Goal: Transaction & Acquisition: Purchase product/service

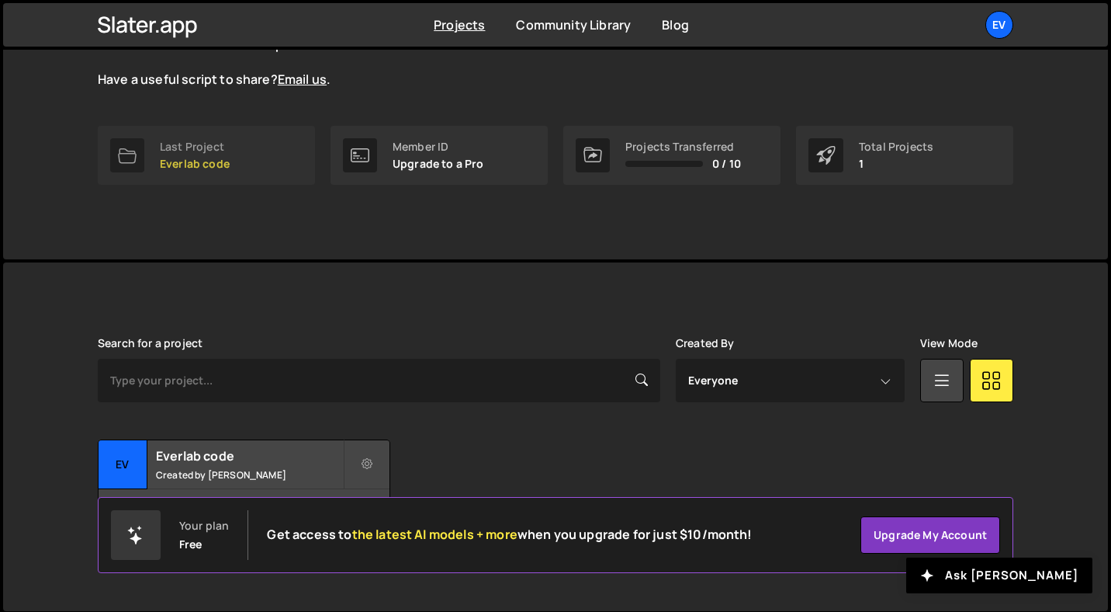
scroll to position [187, 0]
click at [213, 451] on h2 "Everlab code" at bounding box center [249, 454] width 187 height 17
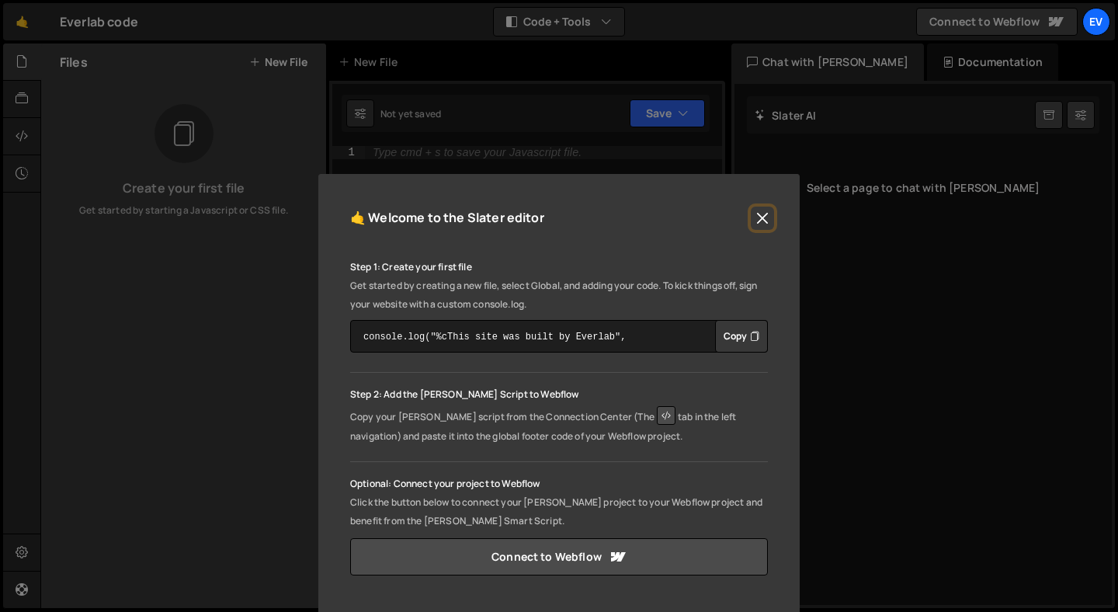
click at [761, 212] on button "Close" at bounding box center [762, 217] width 23 height 23
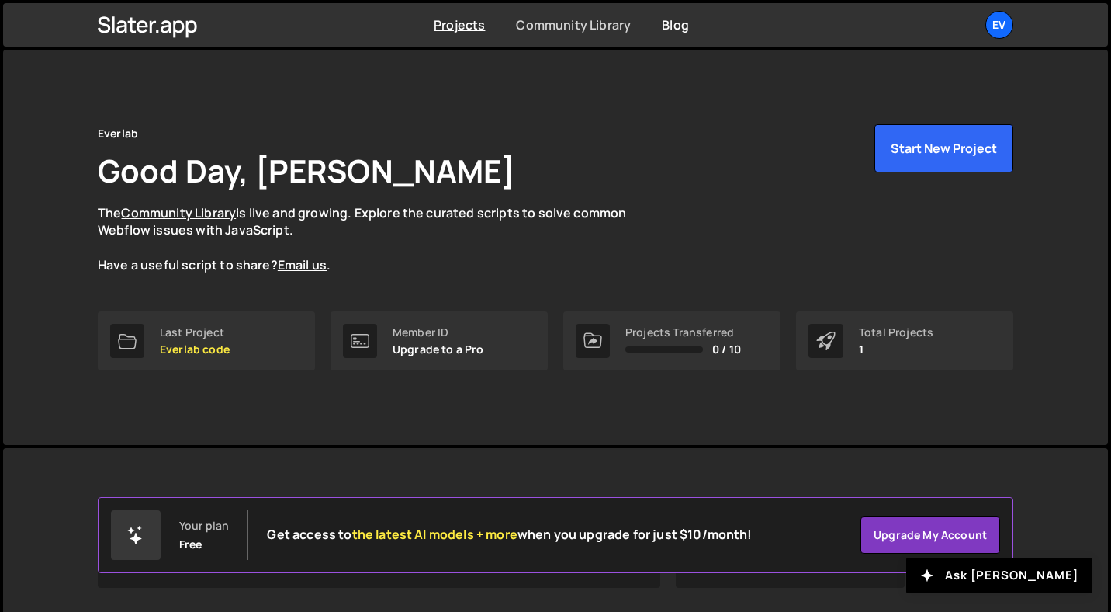
click at [556, 23] on link "Community Library" at bounding box center [573, 24] width 115 height 17
click at [1003, 22] on div "Ev" at bounding box center [1000, 25] width 28 height 28
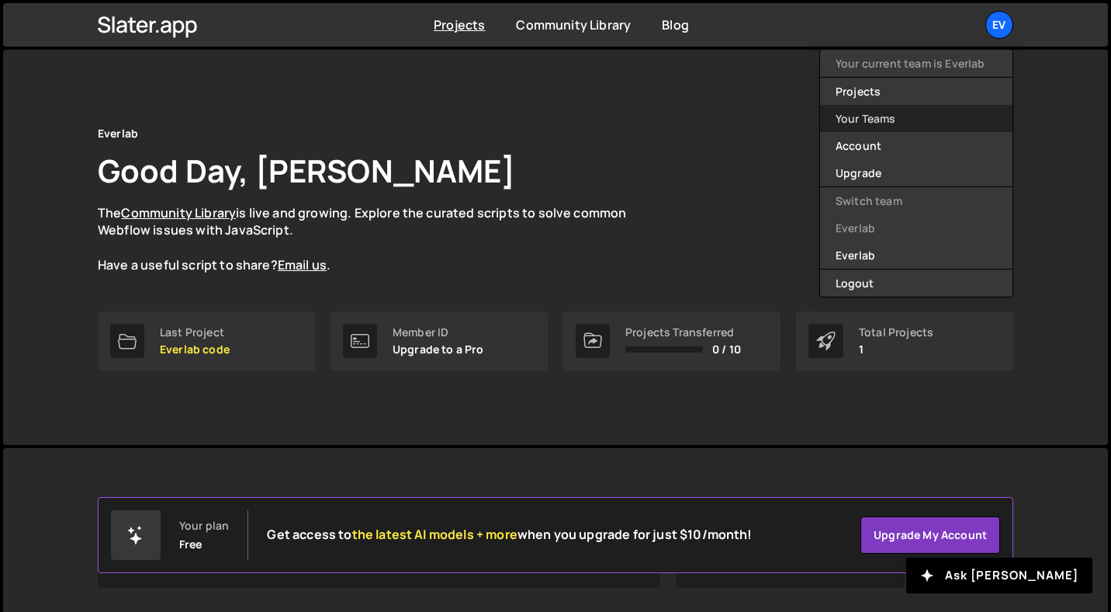
click at [923, 118] on link "Your Teams" at bounding box center [916, 118] width 192 height 27
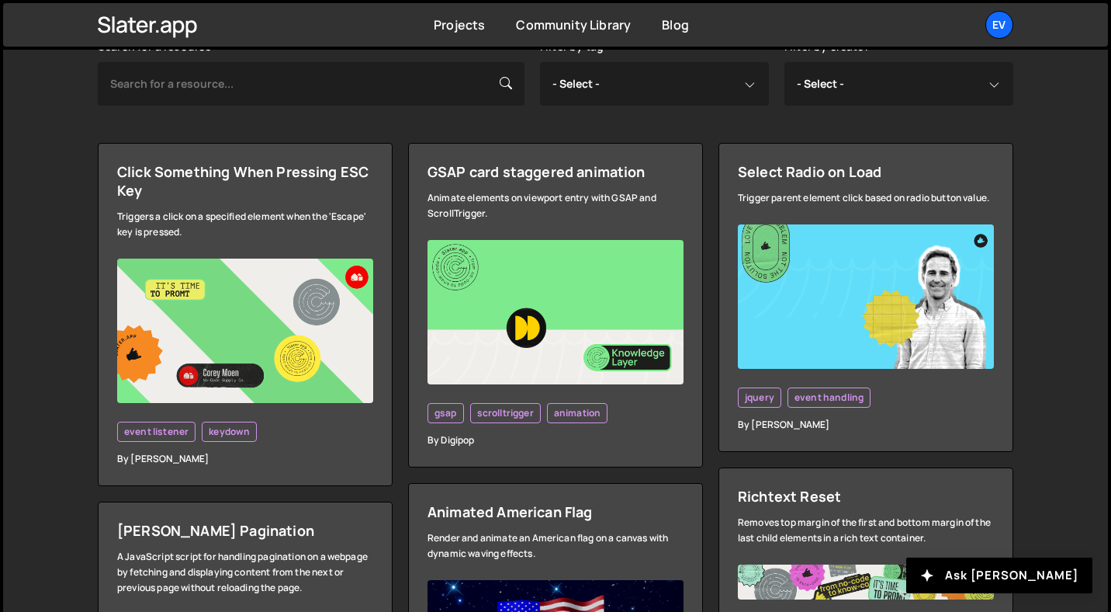
scroll to position [434, 0]
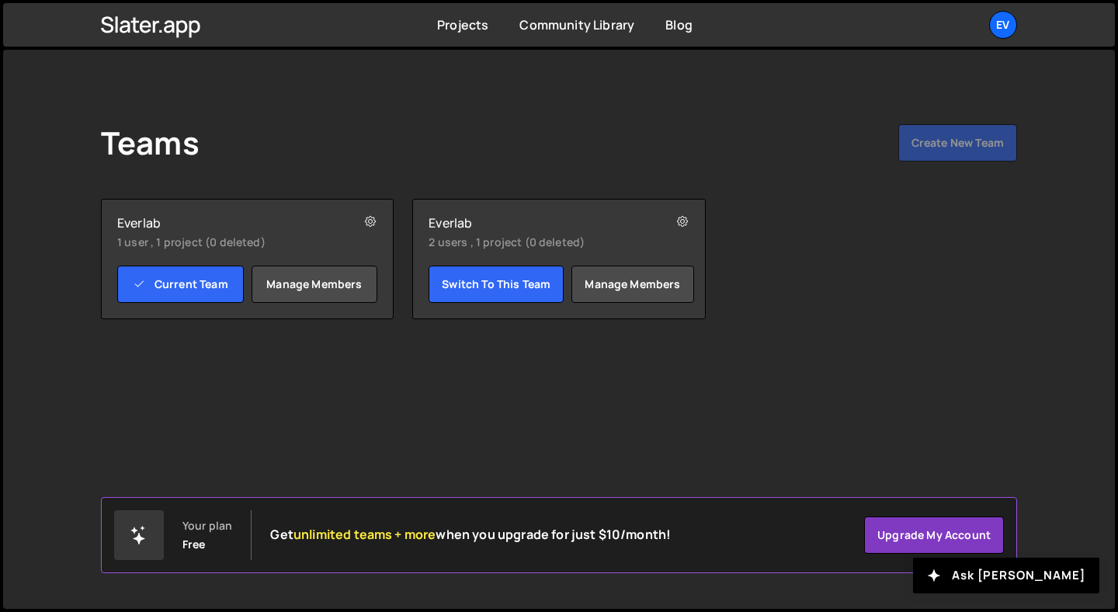
click at [281, 234] on small "1 user , 1 project (0 deleted)" at bounding box center [223, 242] width 213 height 16
click at [651, 283] on link "Manage members" at bounding box center [632, 283] width 122 height 37
click at [686, 224] on icon at bounding box center [682, 222] width 11 height 16
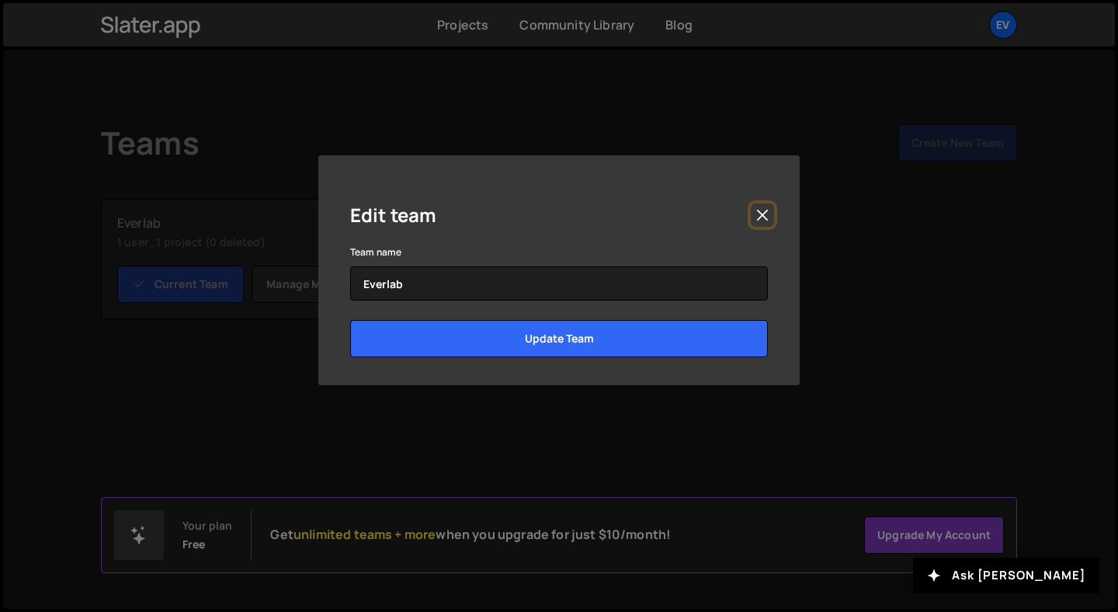
click at [768, 208] on button "Close" at bounding box center [762, 214] width 23 height 23
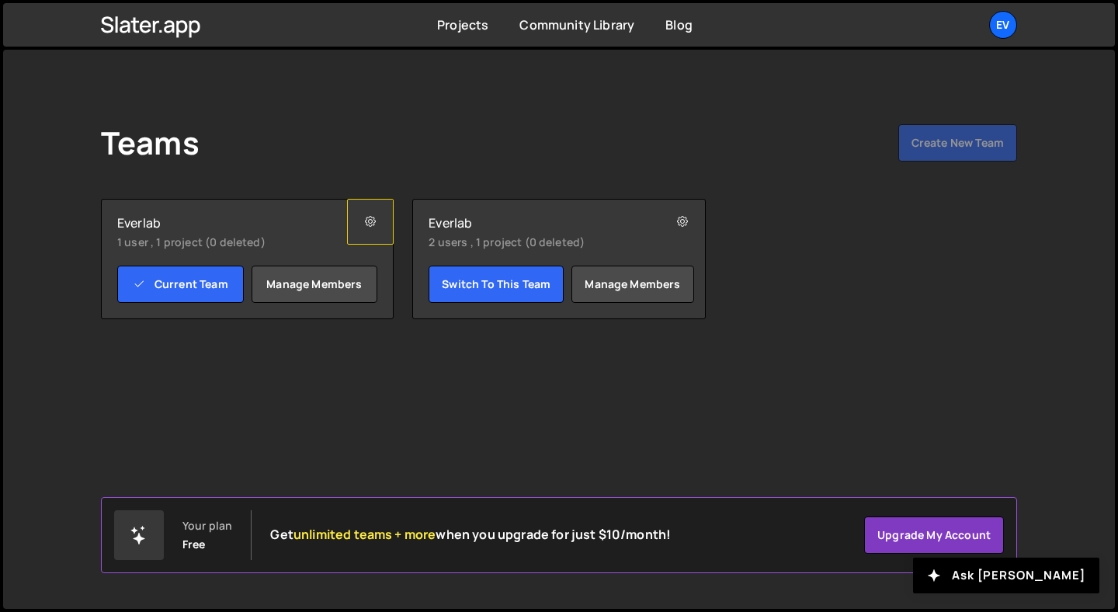
click at [373, 220] on icon at bounding box center [370, 222] width 11 height 16
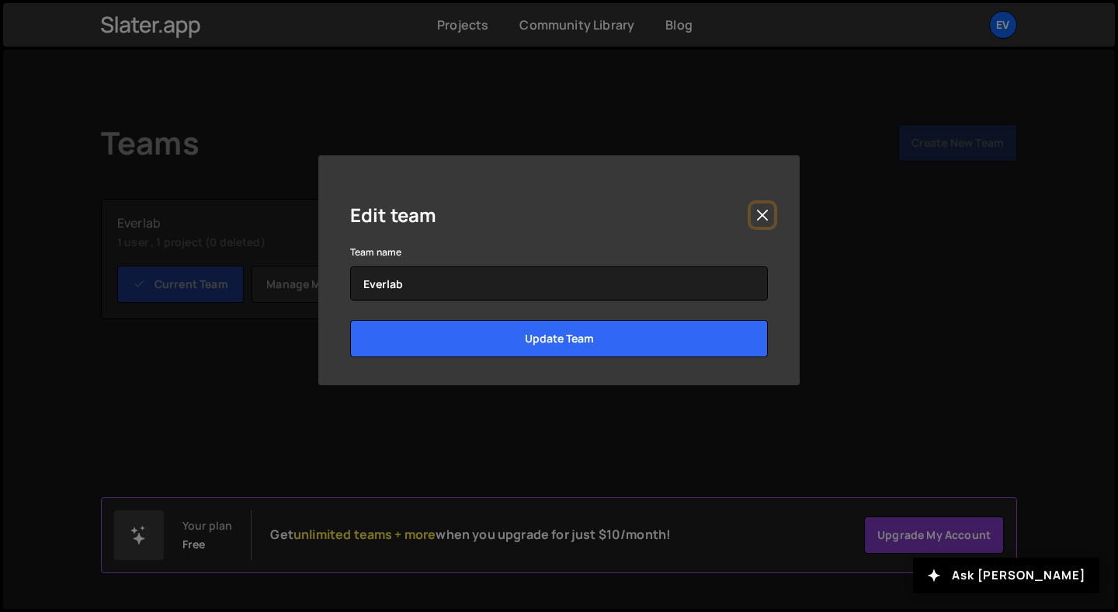
click at [771, 213] on button "Close" at bounding box center [762, 214] width 23 height 23
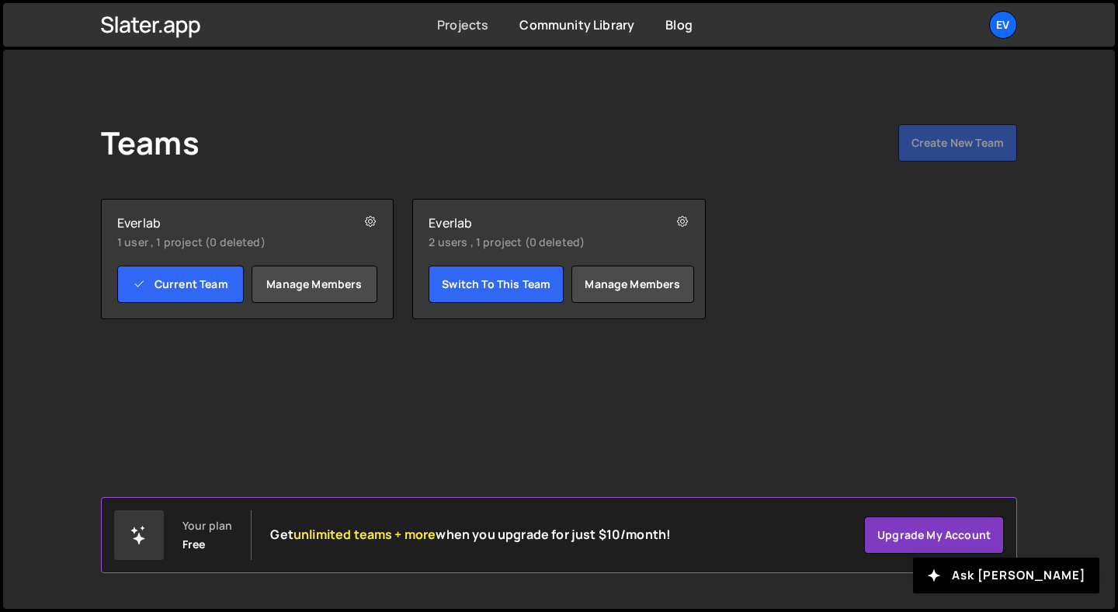
click at [464, 33] on link "Projects" at bounding box center [462, 24] width 51 height 17
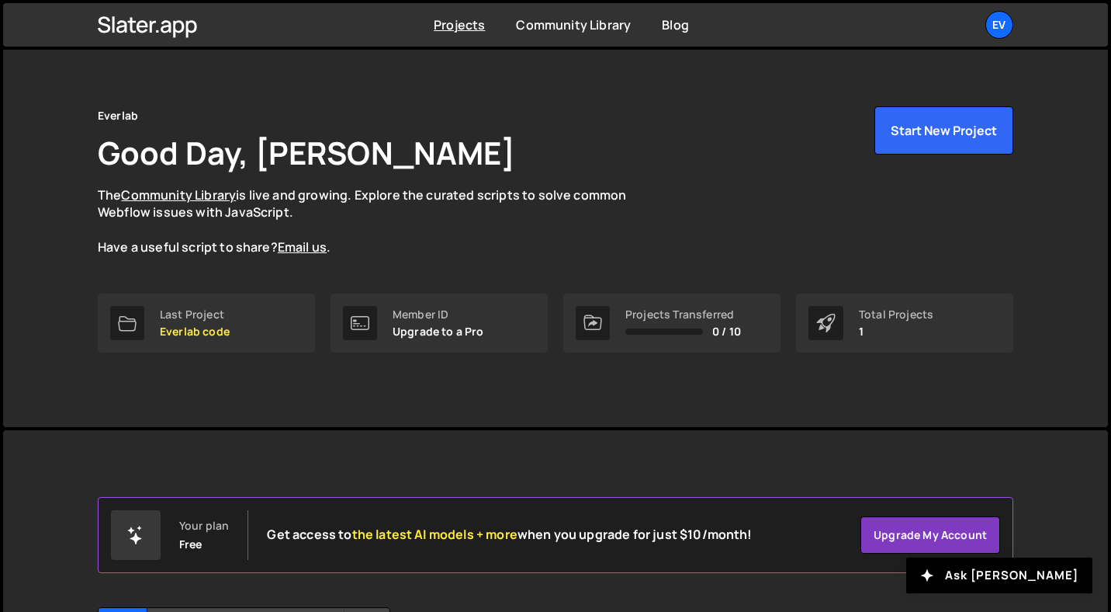
scroll to position [20, 0]
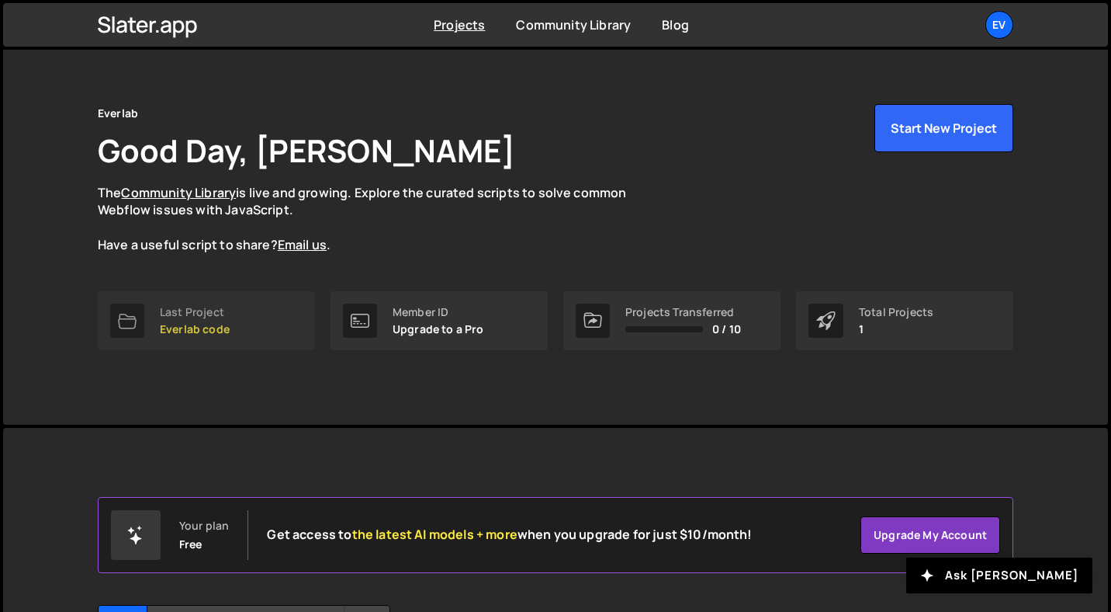
click at [124, 312] on icon at bounding box center [127, 320] width 19 height 19
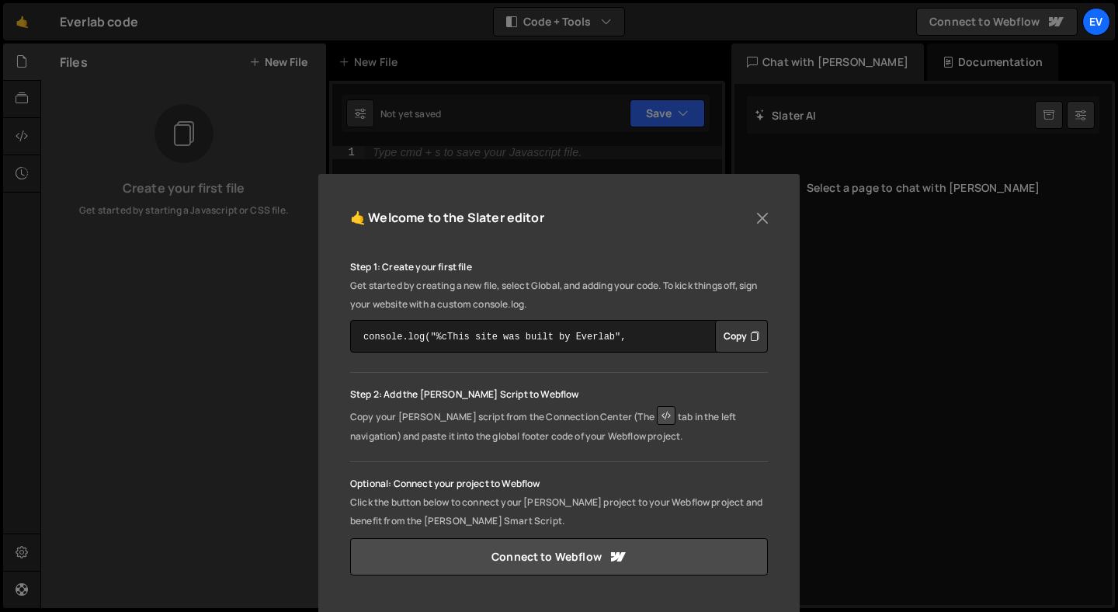
click at [731, 341] on button "Copy" at bounding box center [741, 336] width 53 height 33
click at [759, 211] on button "Close" at bounding box center [762, 217] width 23 height 23
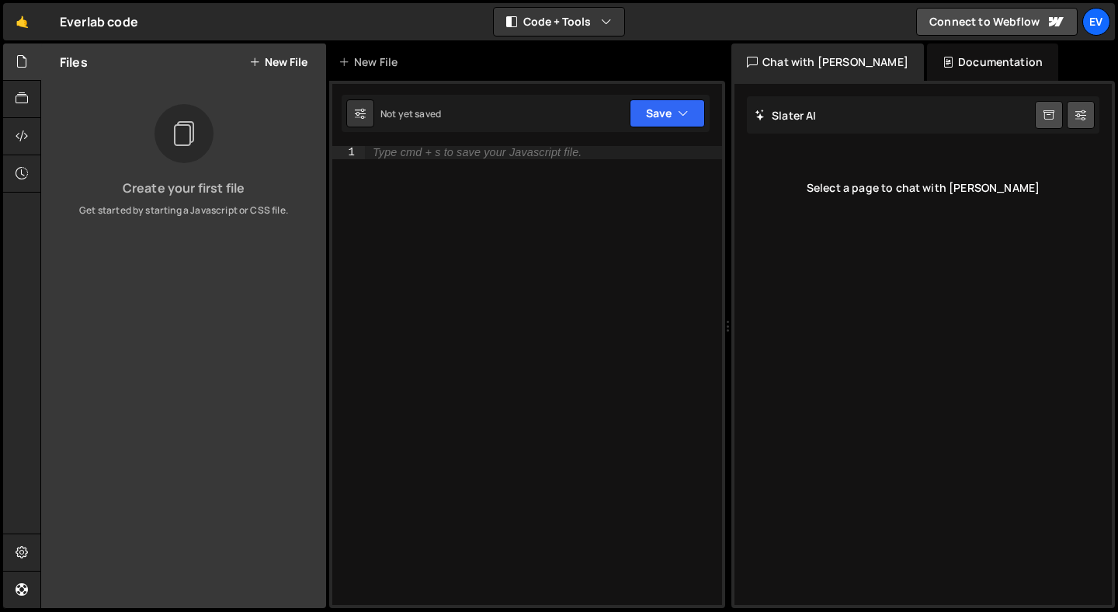
click at [962, 54] on div "Documentation" at bounding box center [992, 61] width 131 height 37
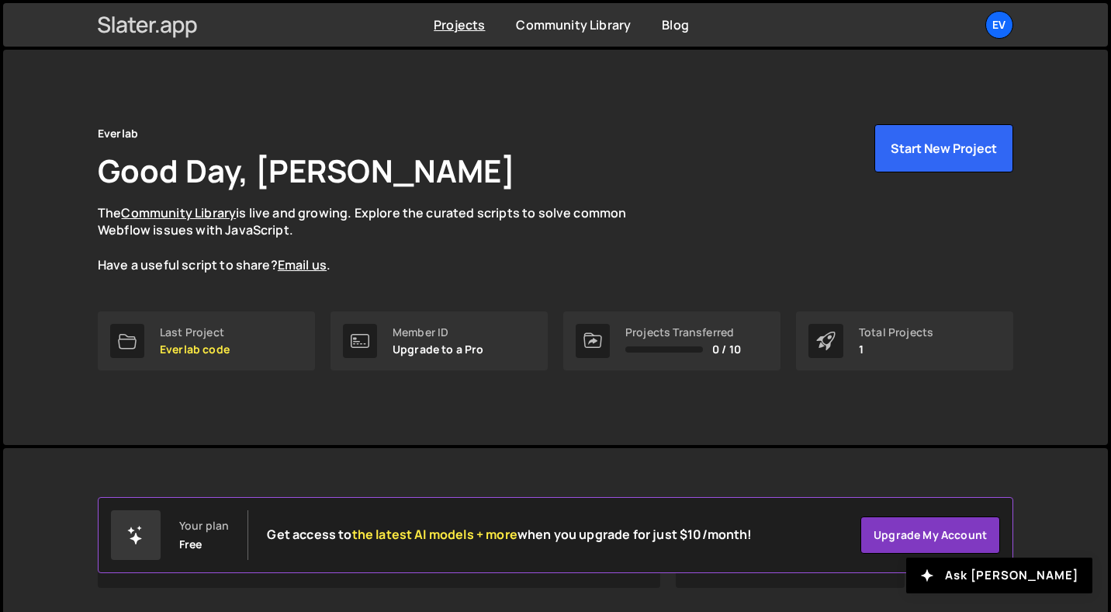
click at [162, 26] on icon at bounding box center [148, 25] width 100 height 26
click at [230, 340] on link "Last Project Everlab code" at bounding box center [206, 340] width 217 height 59
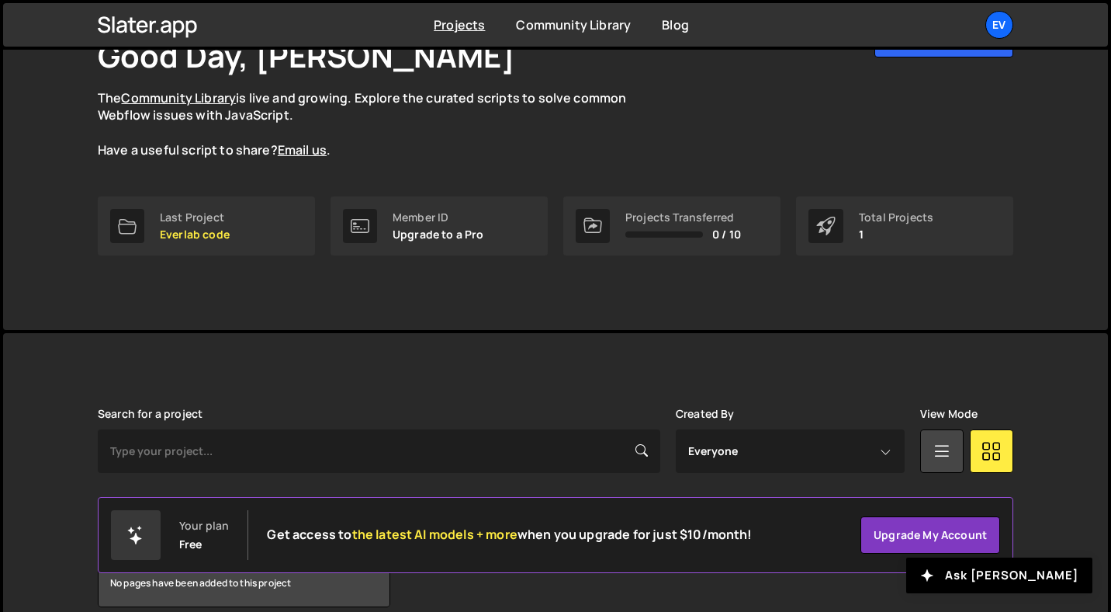
scroll to position [109, 0]
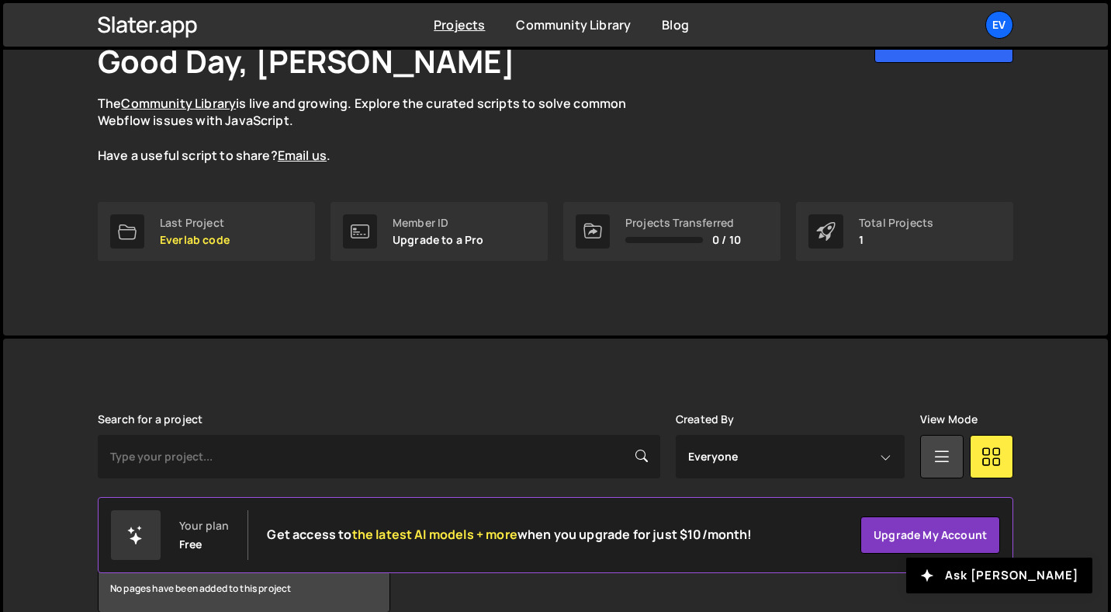
click at [865, 222] on div "Total Projects" at bounding box center [896, 223] width 75 height 12
click at [904, 229] on div "Total Projects 1" at bounding box center [896, 231] width 75 height 29
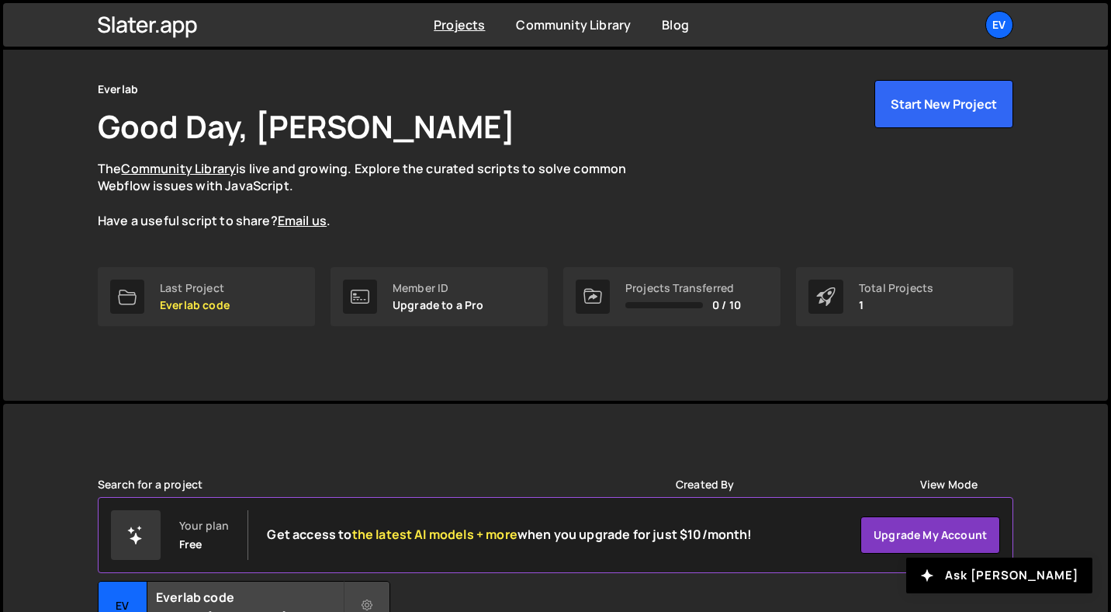
scroll to position [0, 0]
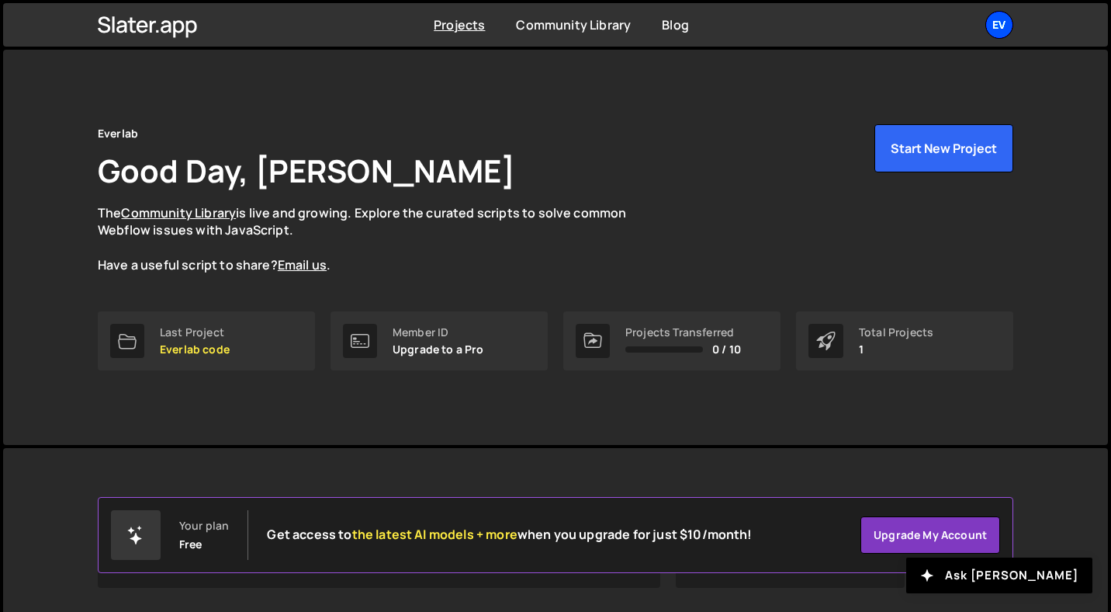
click at [1003, 26] on div "Ev" at bounding box center [1000, 25] width 28 height 28
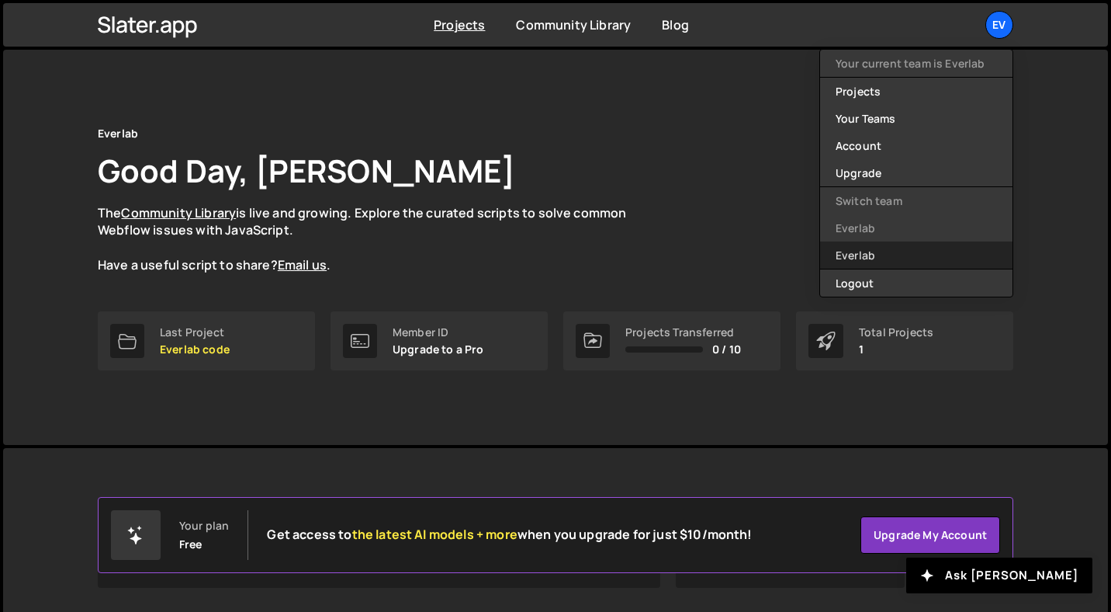
click at [883, 251] on link "Everlab" at bounding box center [916, 254] width 192 height 27
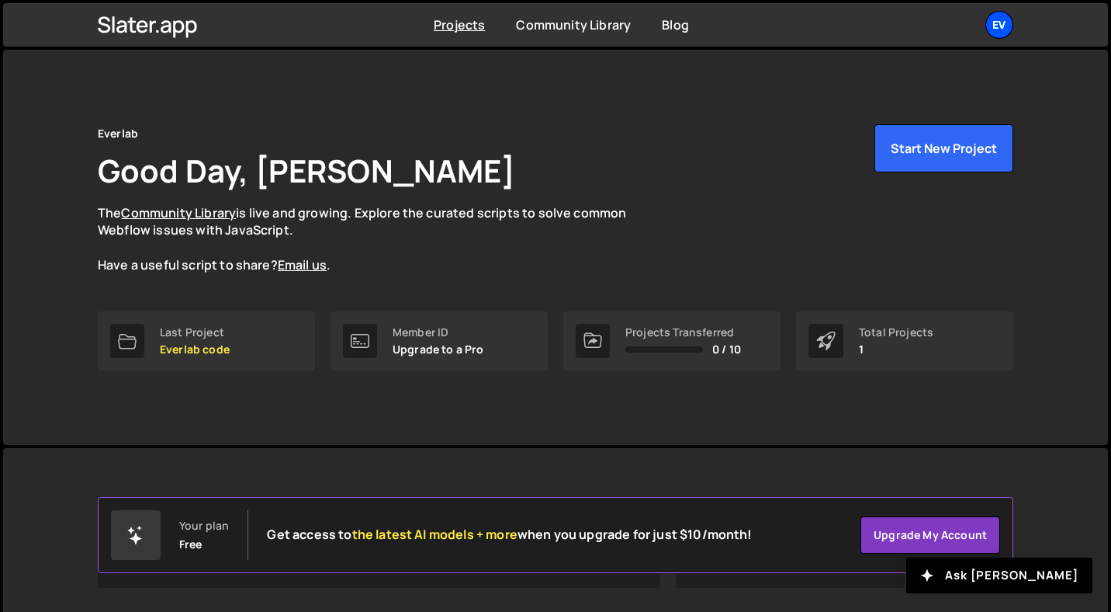
click at [999, 16] on div "Ev" at bounding box center [1000, 25] width 28 height 28
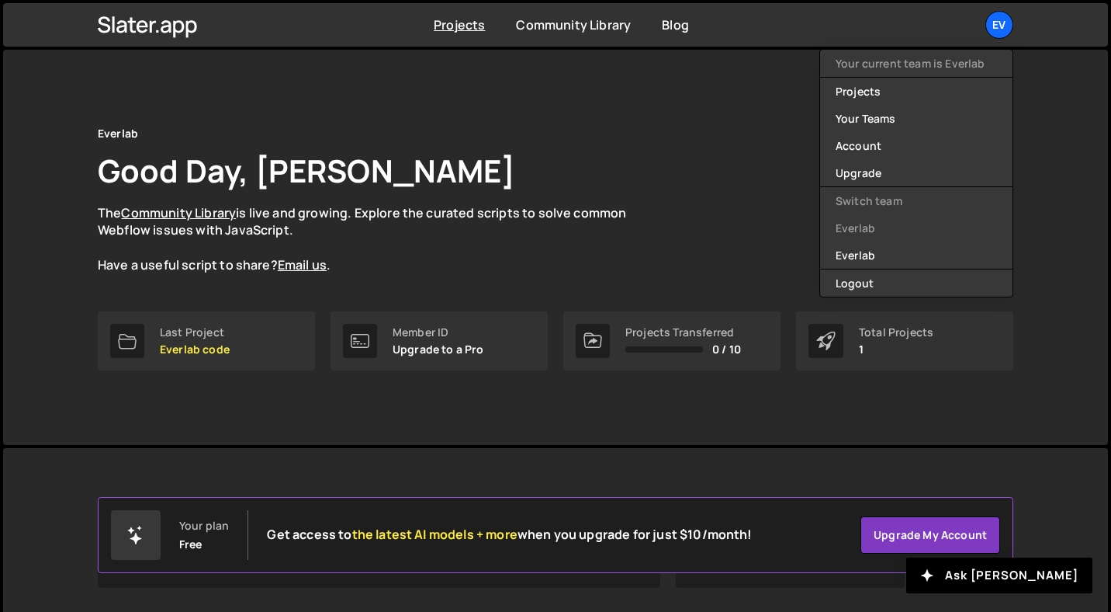
click at [536, 236] on p "The Community Library is live and growing. Explore the curated scripts to solve…" at bounding box center [377, 239] width 559 height 70
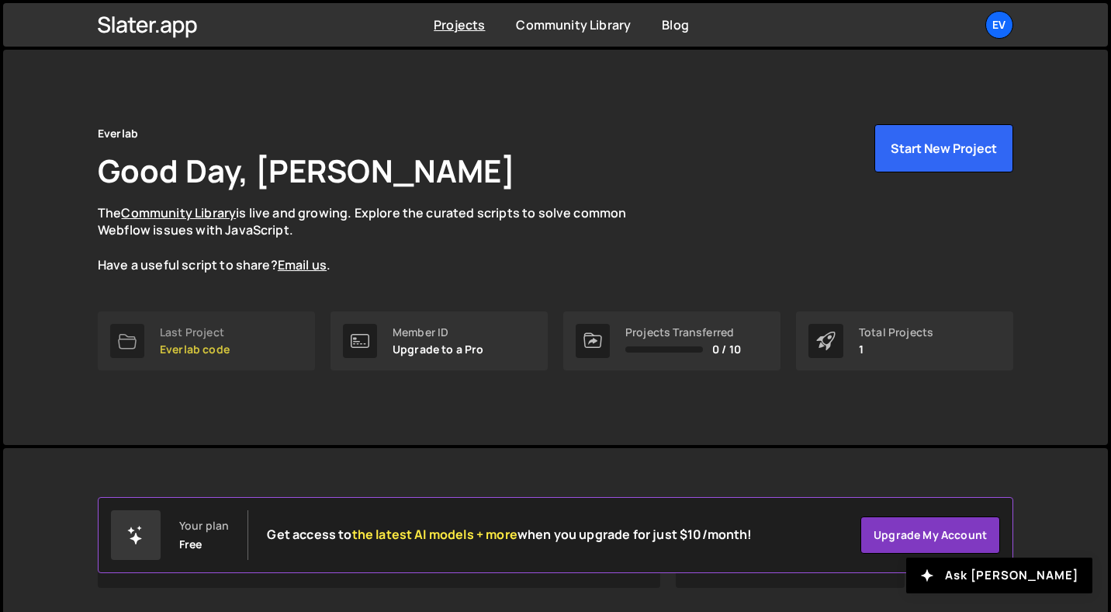
click at [222, 337] on div "Last Project" at bounding box center [195, 332] width 70 height 12
click at [994, 32] on div "Ev" at bounding box center [1000, 25] width 28 height 28
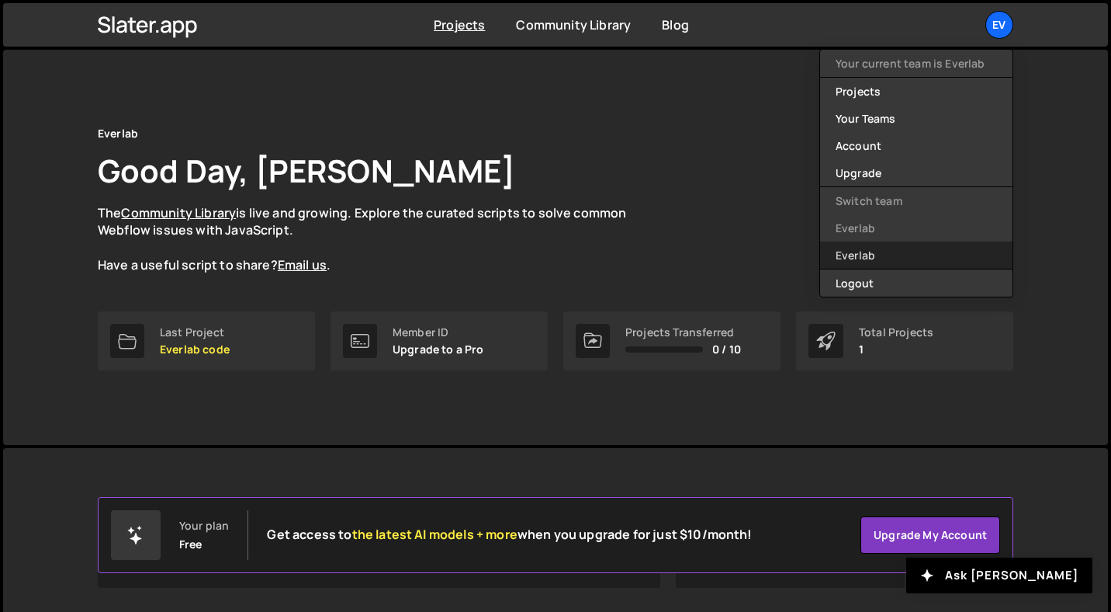
click at [872, 259] on link "Everlab" at bounding box center [916, 254] width 192 height 27
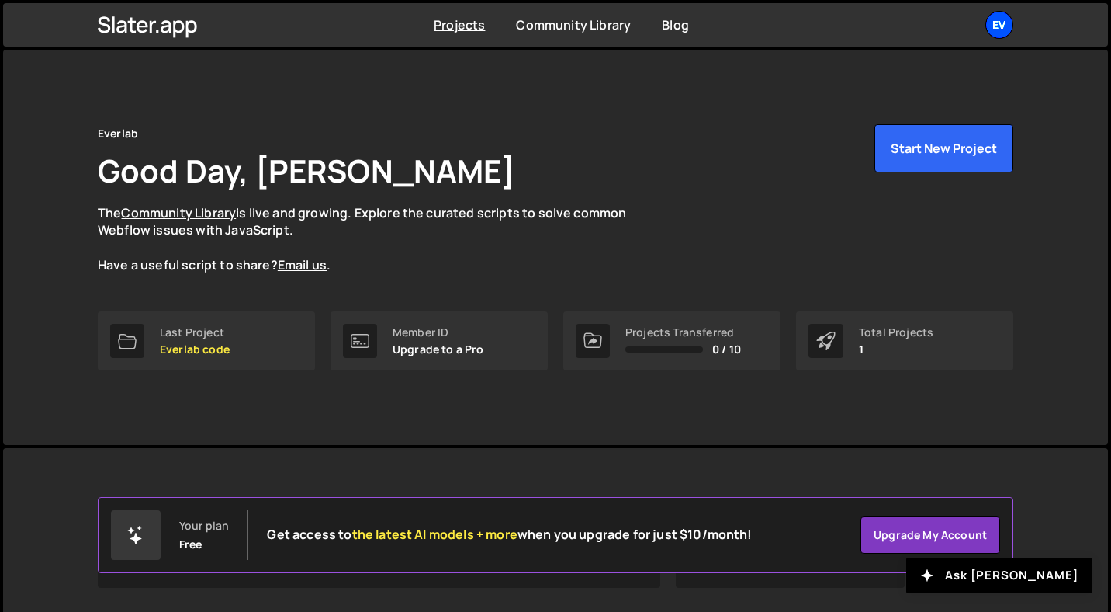
click at [1009, 29] on div "Ev" at bounding box center [1000, 25] width 28 height 28
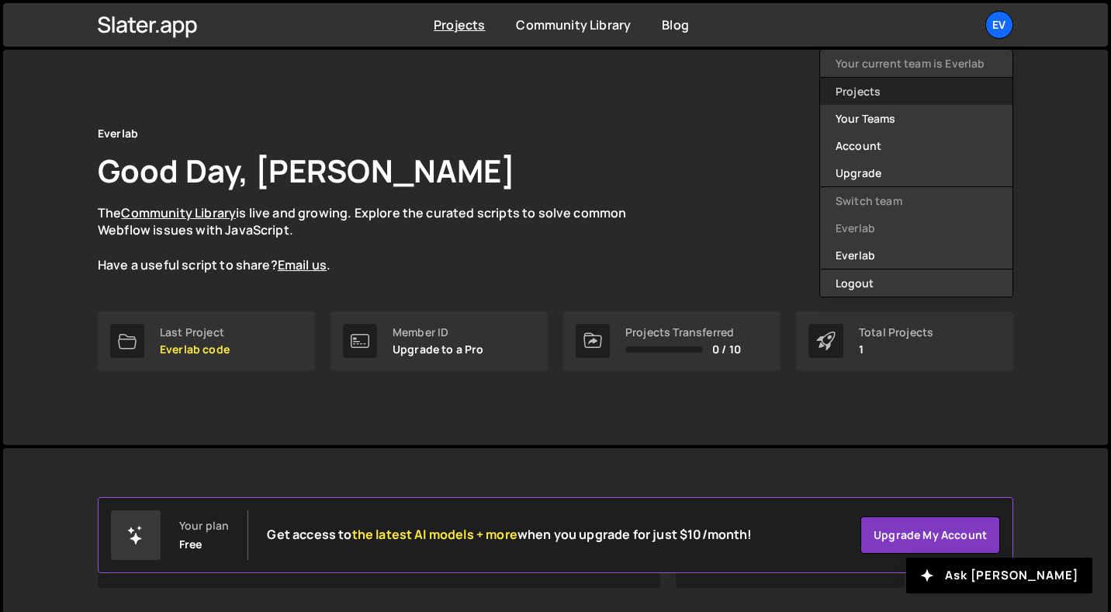
click at [946, 91] on link "Projects" at bounding box center [916, 91] width 192 height 27
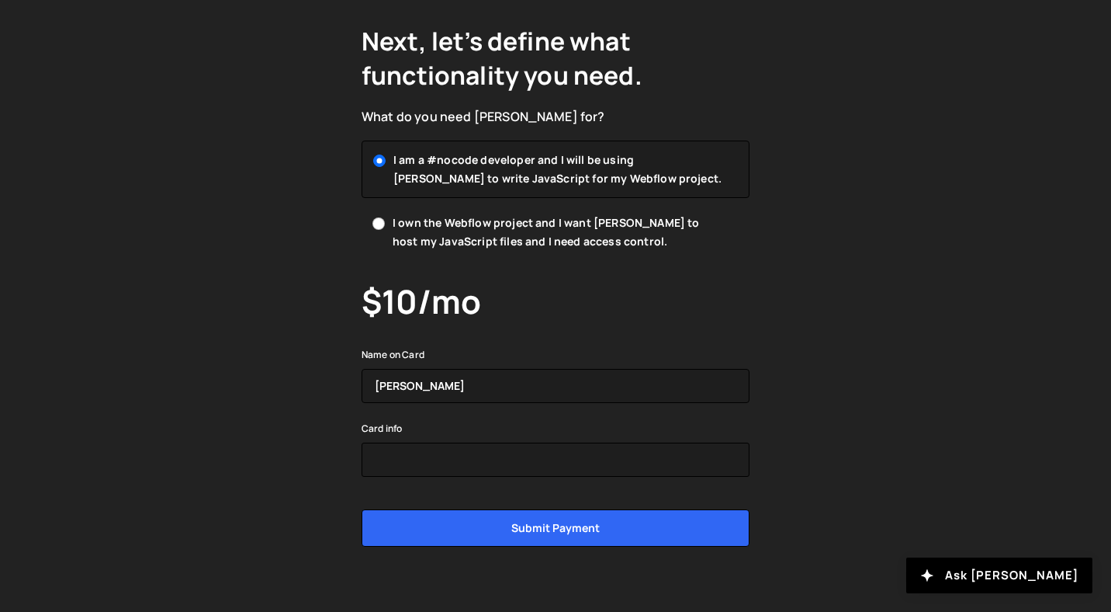
scroll to position [116, 0]
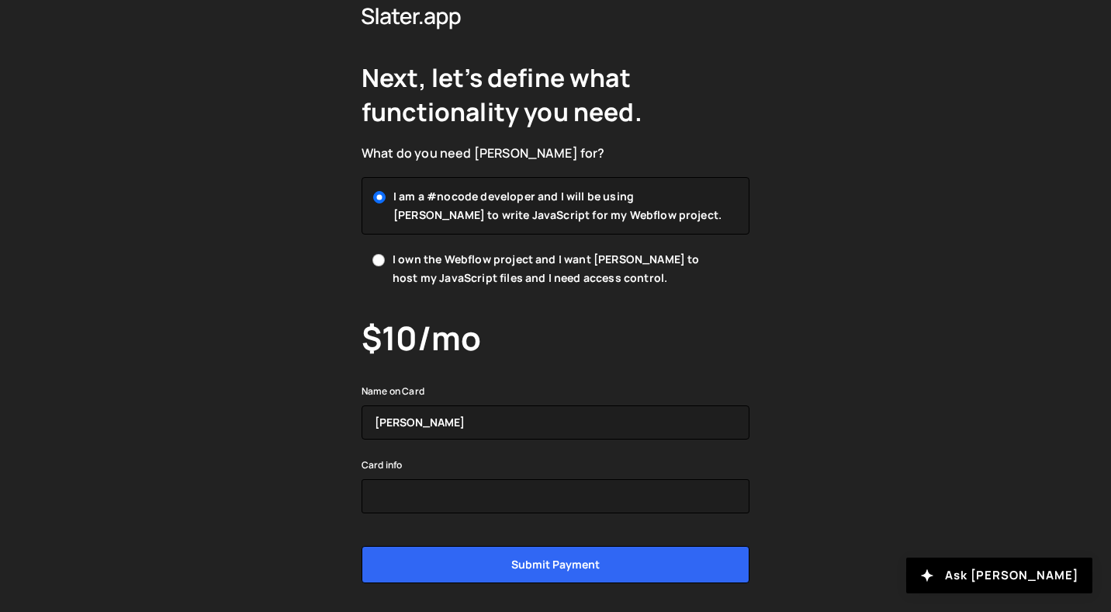
scroll to position [57, 0]
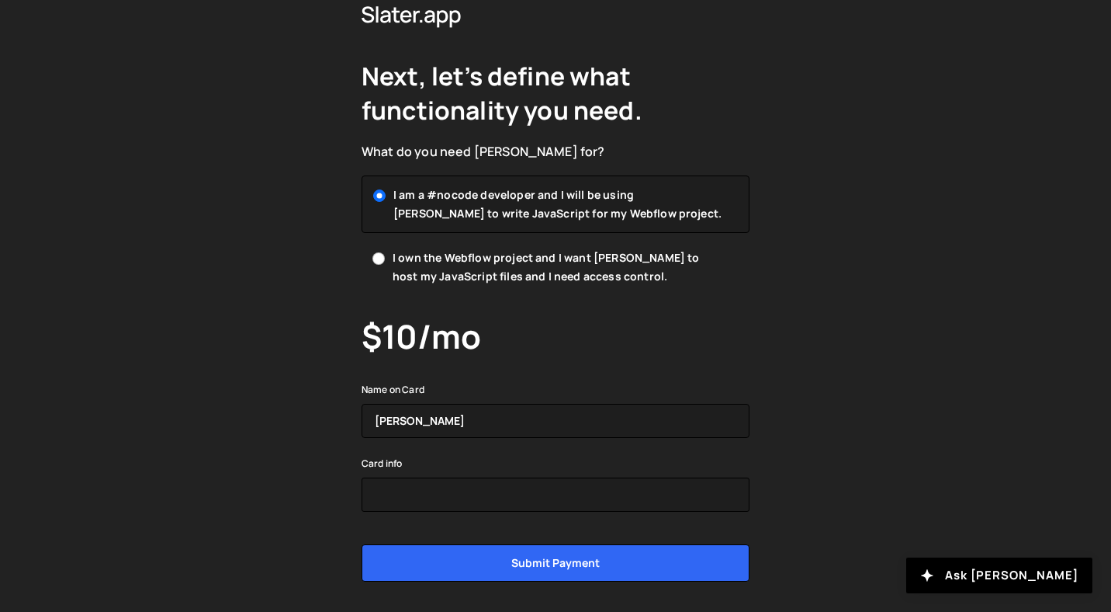
click at [465, 258] on span "I own the Webflow project and I want [PERSON_NAME] to host my JavaScript files …" at bounding box center [559, 266] width 332 height 37
click at [385, 258] on input "I own the Webflow project and I want [PERSON_NAME] to host my JavaScript files …" at bounding box center [379, 258] width 12 height 12
radio input "true"
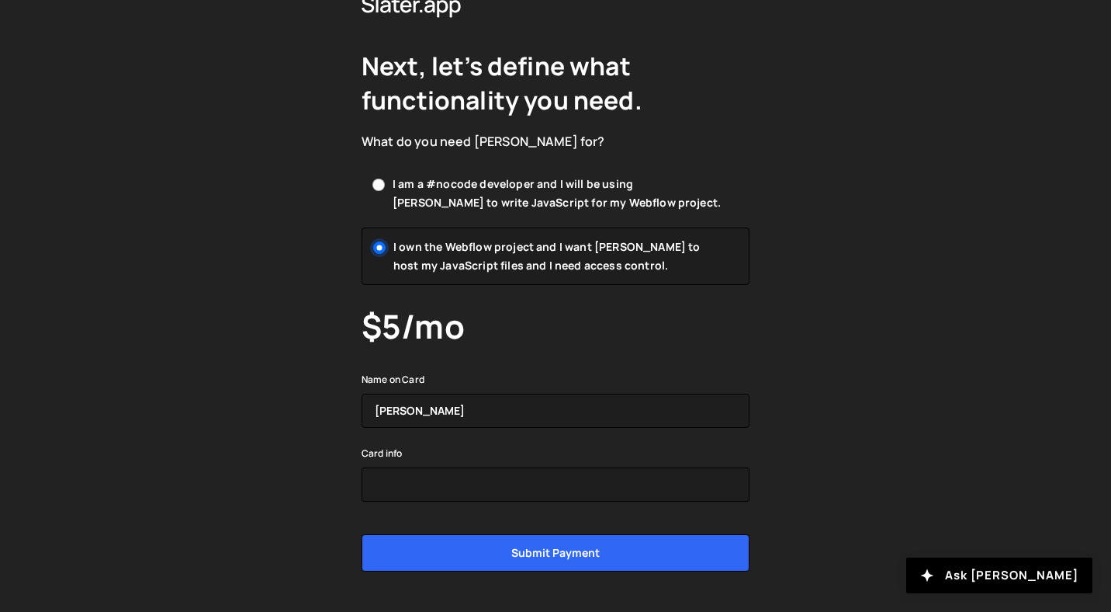
scroll to position [68, 0]
click at [458, 202] on span "I am a #nocode developer and I will be using [PERSON_NAME] to write JavaScript …" at bounding box center [559, 192] width 332 height 37
click at [385, 190] on input "I am a #nocode developer and I will be using [PERSON_NAME] to write JavaScript …" at bounding box center [379, 184] width 12 height 12
radio input "true"
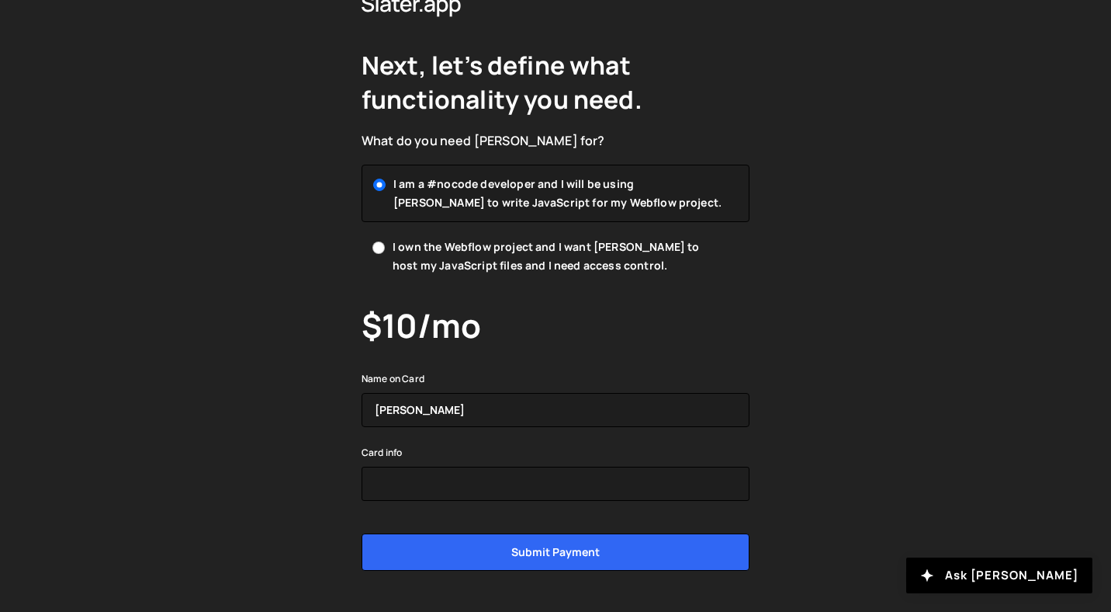
click at [459, 255] on span "I own the Webflow project and I want [PERSON_NAME] to host my JavaScript files …" at bounding box center [559, 255] width 332 height 37
click at [385, 254] on input "I own the Webflow project and I want [PERSON_NAME] to host my JavaScript files …" at bounding box center [379, 247] width 12 height 12
radio input "true"
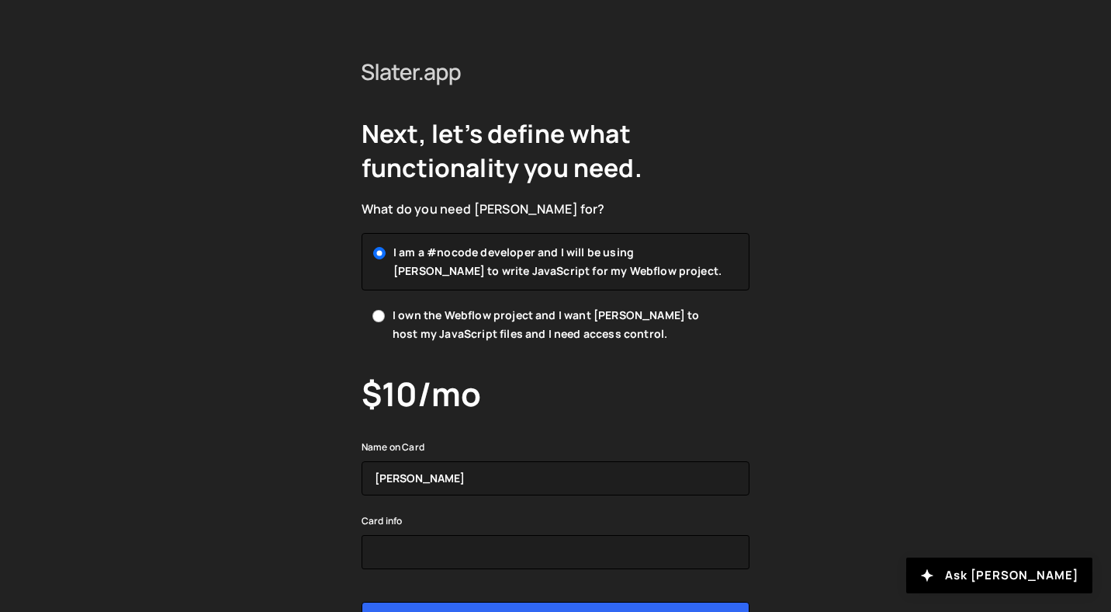
click at [396, 72] on icon at bounding box center [396, 72] width 8 height 16
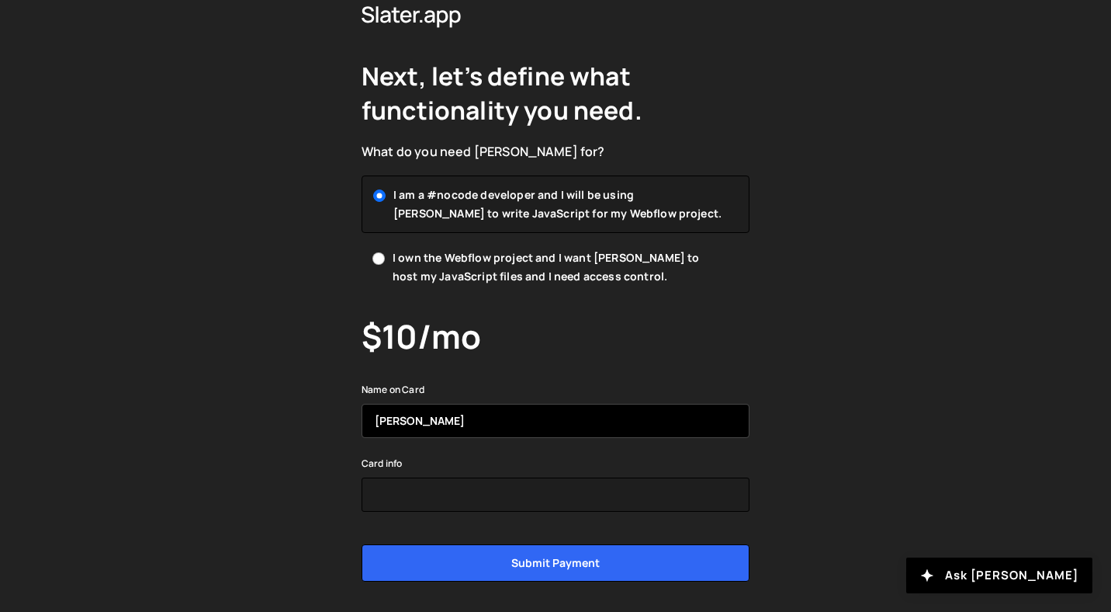
scroll to position [116, 0]
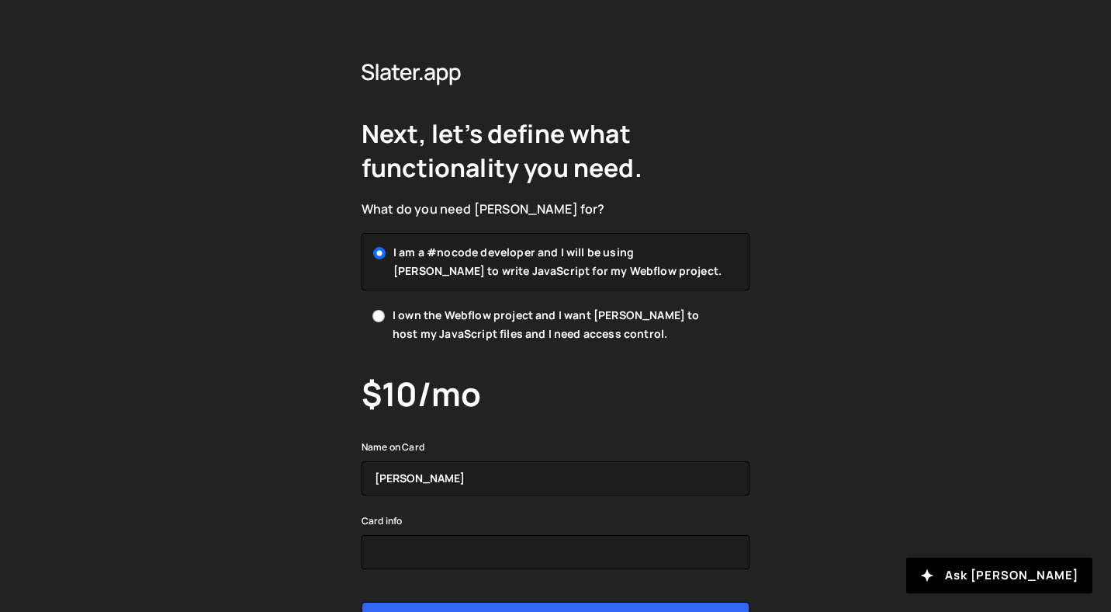
scroll to position [116, 0]
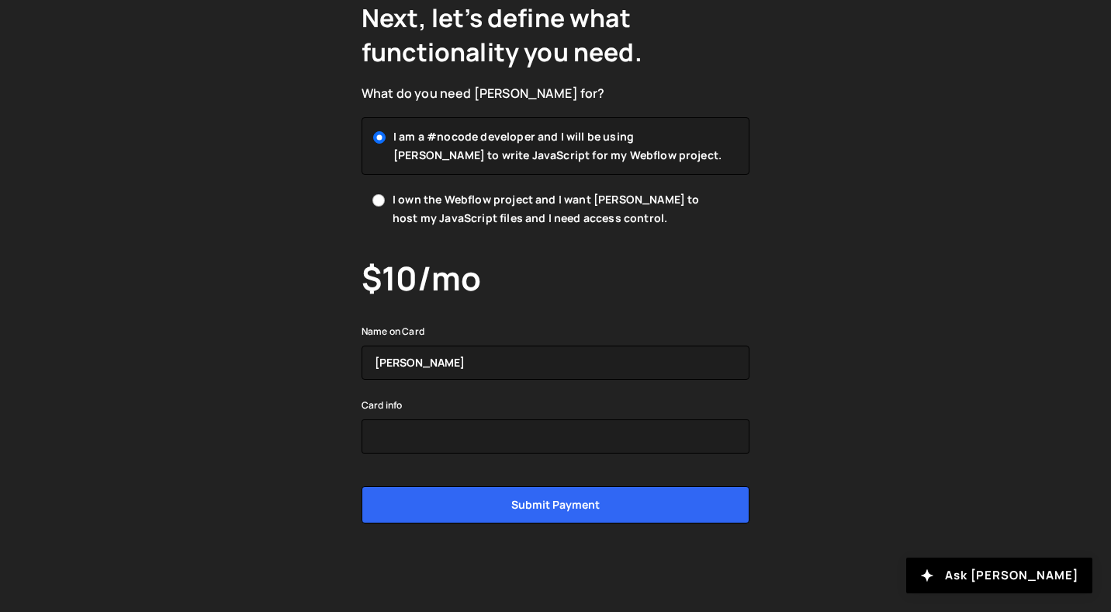
click at [523, 214] on span "I own the Webflow project and I want [PERSON_NAME] to host my JavaScript files …" at bounding box center [559, 208] width 332 height 37
click at [385, 206] on input "I own the Webflow project and I want [PERSON_NAME] to host my JavaScript files …" at bounding box center [379, 200] width 12 height 12
radio input "true"
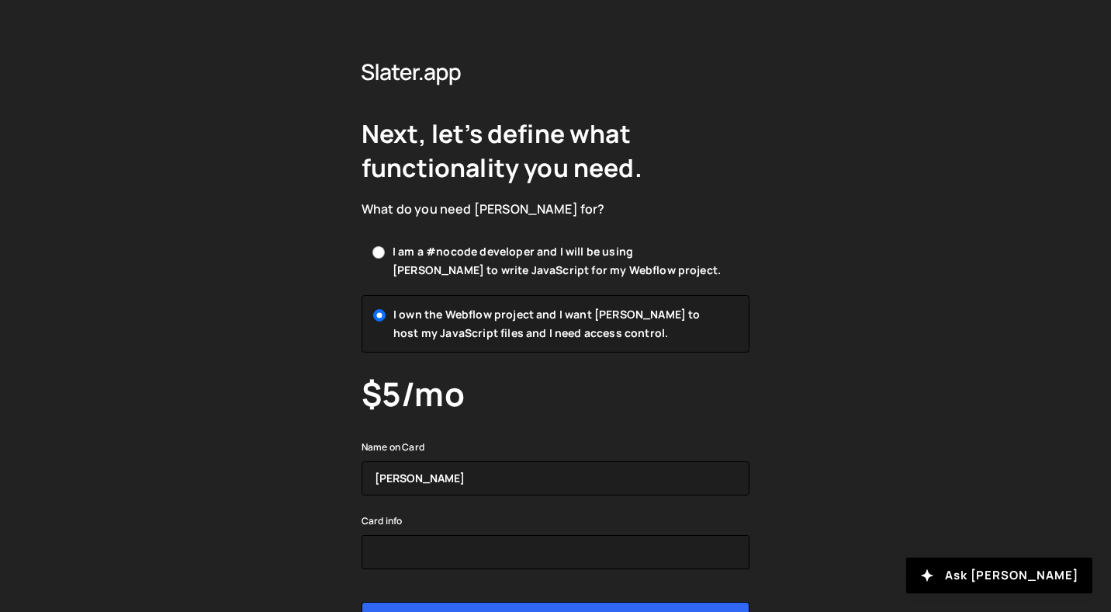
click at [507, 262] on span "I am a #nocode developer and I will be using [PERSON_NAME] to write JavaScript …" at bounding box center [559, 260] width 332 height 37
click at [385, 258] on input "I am a #nocode developer and I will be using [PERSON_NAME] to write JavaScript …" at bounding box center [379, 252] width 12 height 12
radio input "true"
click at [507, 300] on label "I own the Webflow project and I want [PERSON_NAME] to host my JavaScript files …" at bounding box center [556, 324] width 388 height 56
click at [385, 310] on input "I own the Webflow project and I want [PERSON_NAME] to host my JavaScript files …" at bounding box center [379, 316] width 12 height 12
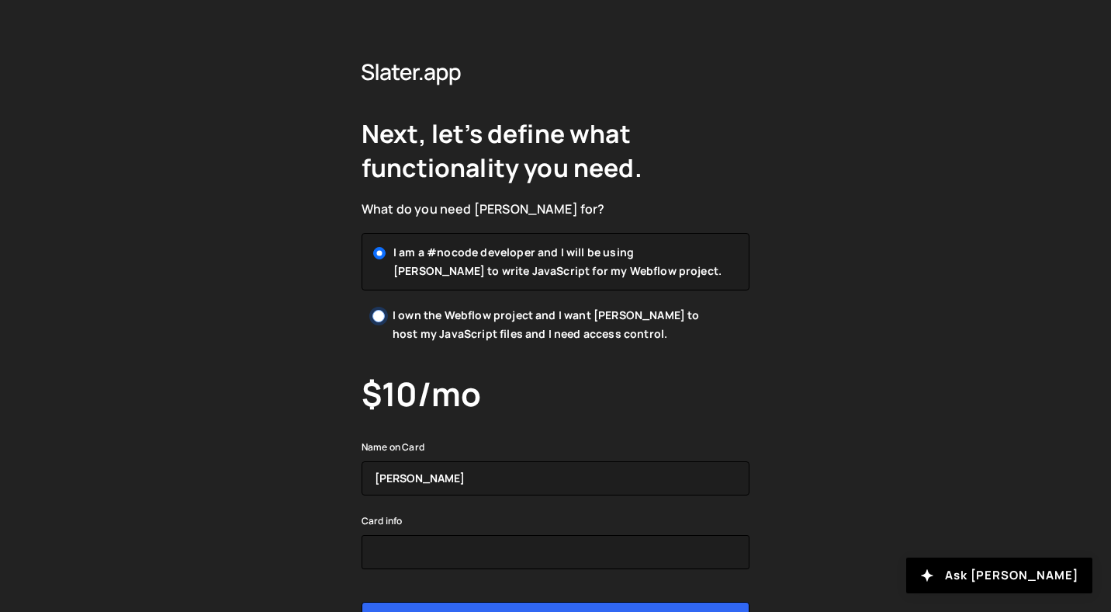
radio input "true"
click at [507, 252] on span "I am a #nocode developer and I will be using [PERSON_NAME] to write JavaScript …" at bounding box center [559, 260] width 332 height 37
click at [385, 252] on input "I am a #nocode developer and I will be using [PERSON_NAME] to write JavaScript …" at bounding box center [379, 252] width 12 height 12
radio input "true"
click at [507, 326] on span "I own the Webflow project and I want [PERSON_NAME] to host my JavaScript files …" at bounding box center [559, 324] width 332 height 37
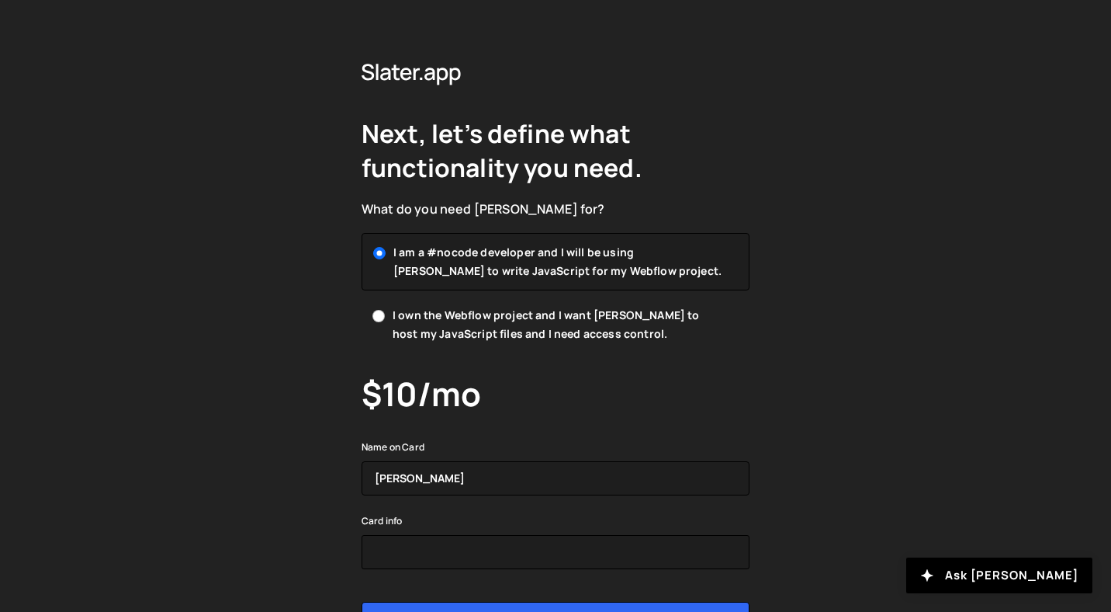
click at [385, 322] on input "I own the Webflow project and I want [PERSON_NAME] to host my JavaScript files …" at bounding box center [379, 316] width 12 height 12
radio input "true"
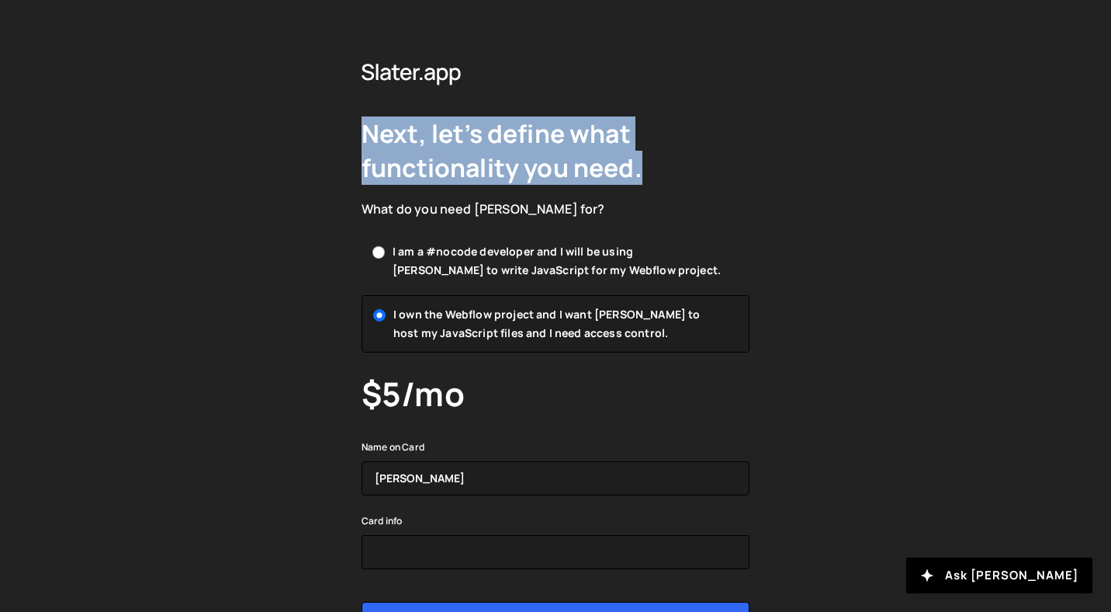
drag, startPoint x: 709, startPoint y: 174, endPoint x: 332, endPoint y: 131, distance: 378.8
click at [332, 131] on div "Next, let’s define what functionality you need. What do you need Slater for? I …" at bounding box center [555, 364] width 1111 height 729
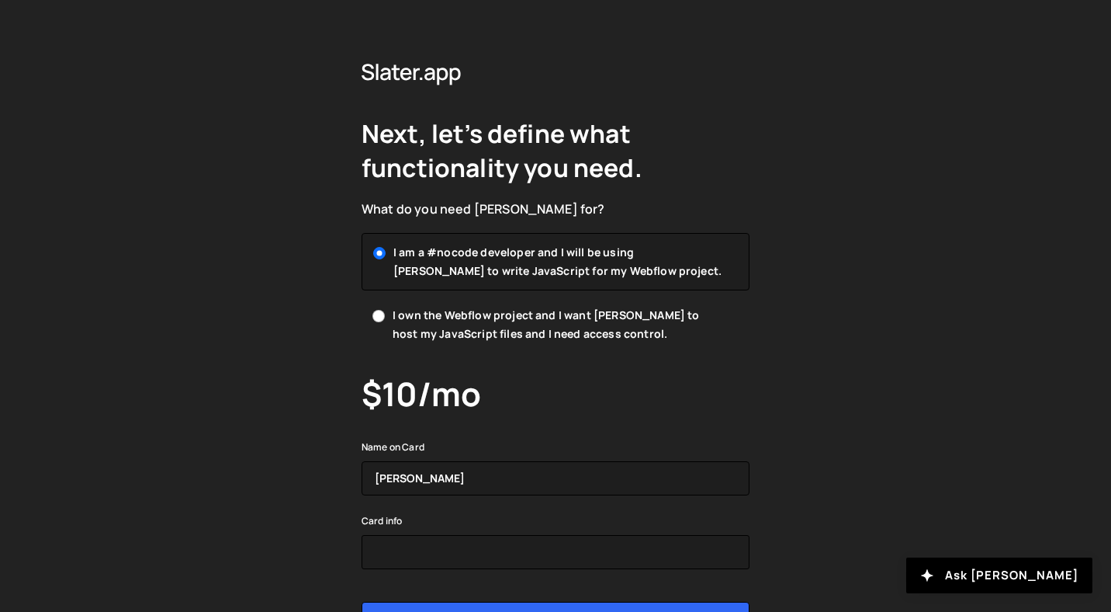
scroll to position [116, 0]
click at [255, 220] on div "Next, let’s define what functionality you need. What do you need Slater for? I …" at bounding box center [555, 364] width 1111 height 729
click at [0, 0] on div "You are already signed in." at bounding box center [0, 0] width 0 height 0
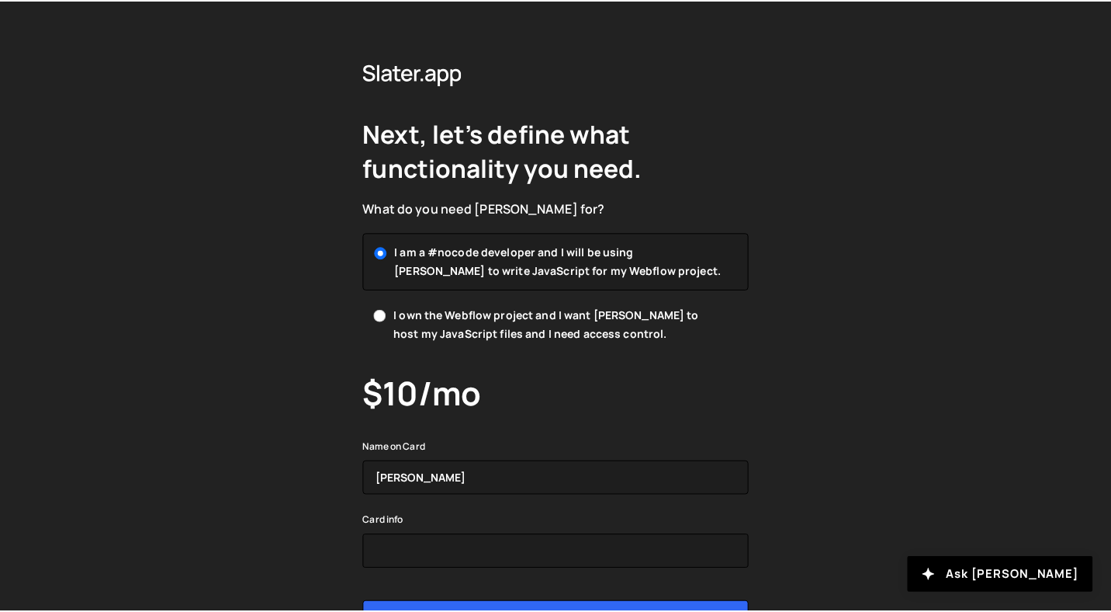
scroll to position [116, 0]
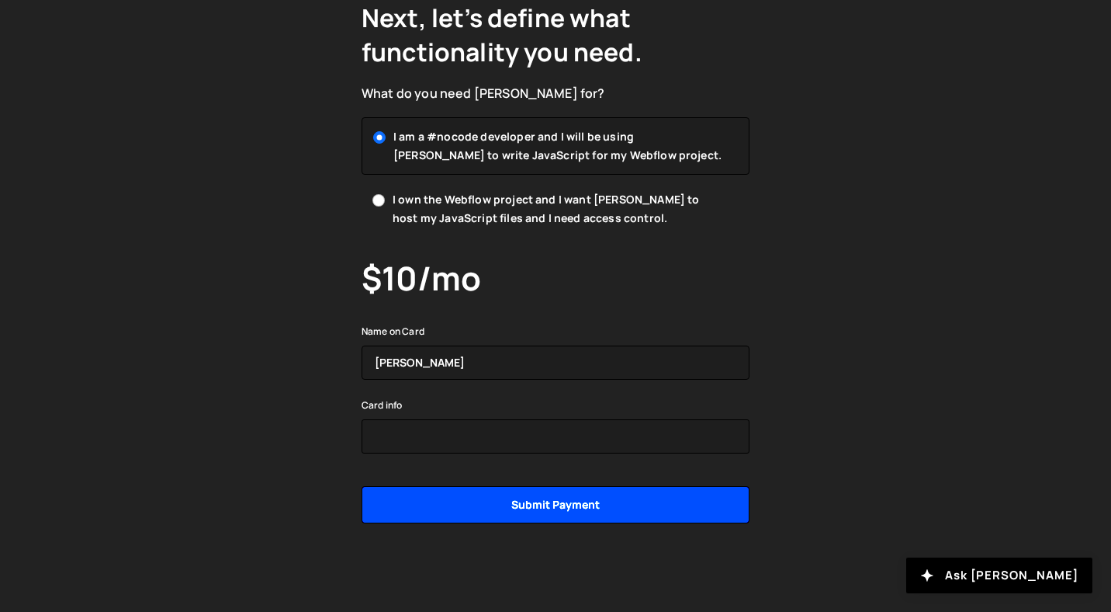
click at [494, 509] on input "Submit payment" at bounding box center [556, 504] width 388 height 37
type input "Submit"
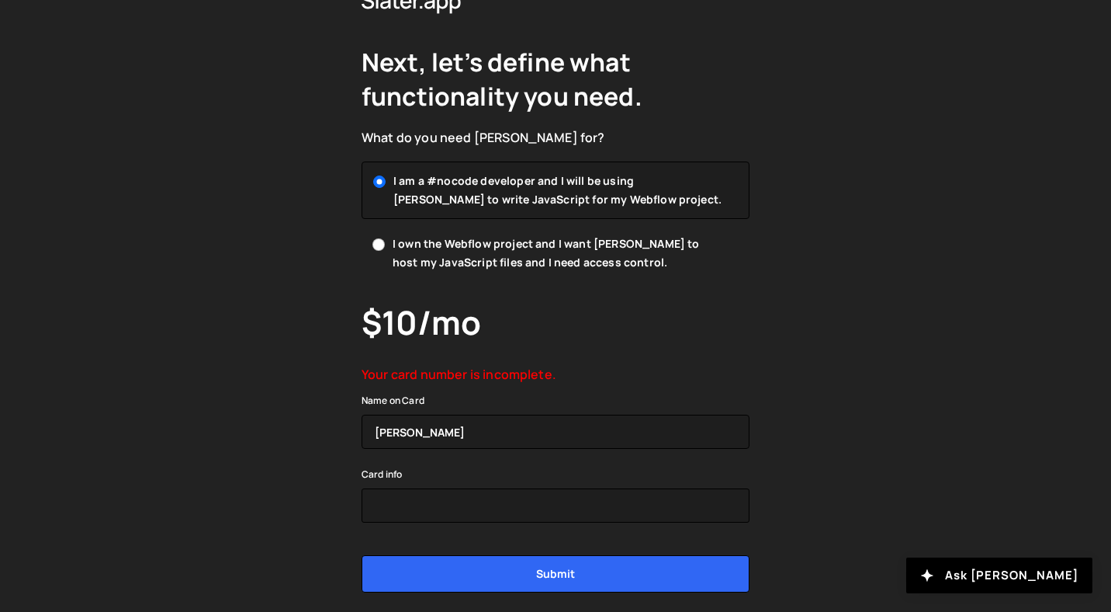
scroll to position [67, 0]
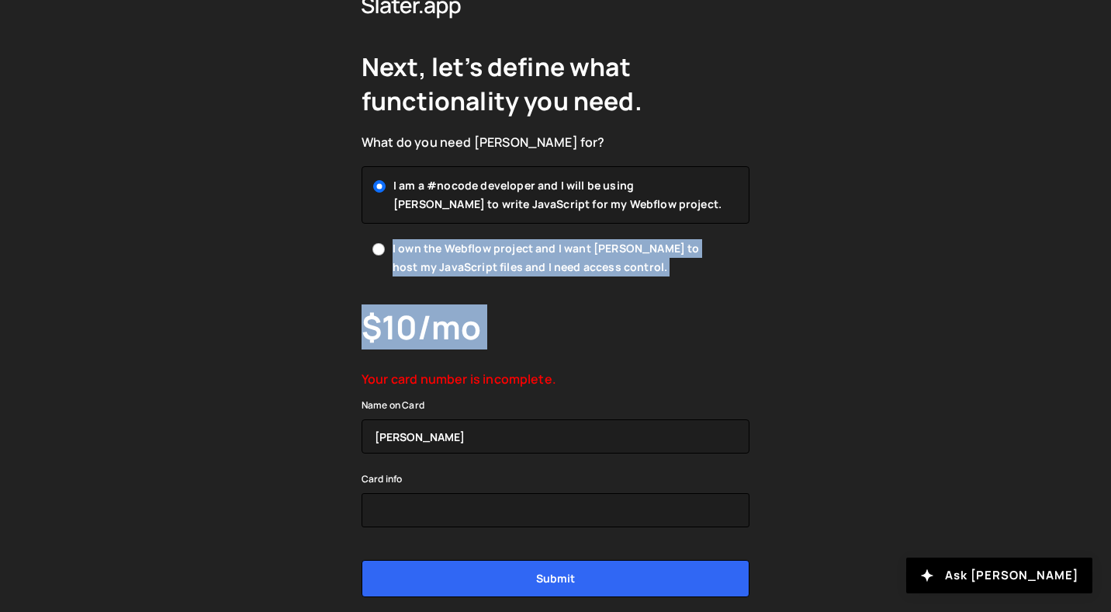
drag, startPoint x: 491, startPoint y: 352, endPoint x: 196, endPoint y: 262, distance: 308.6
click at [196, 262] on div "Next, let’s define what functionality you need. What do you need [PERSON_NAME] …" at bounding box center [555, 310] width 1111 height 754
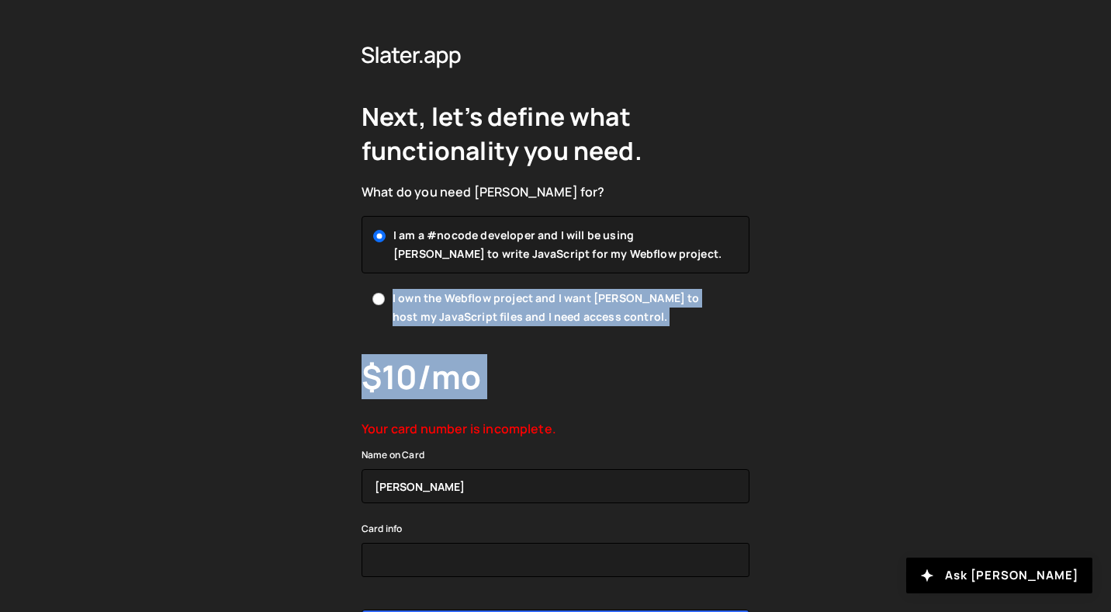
scroll to position [0, 0]
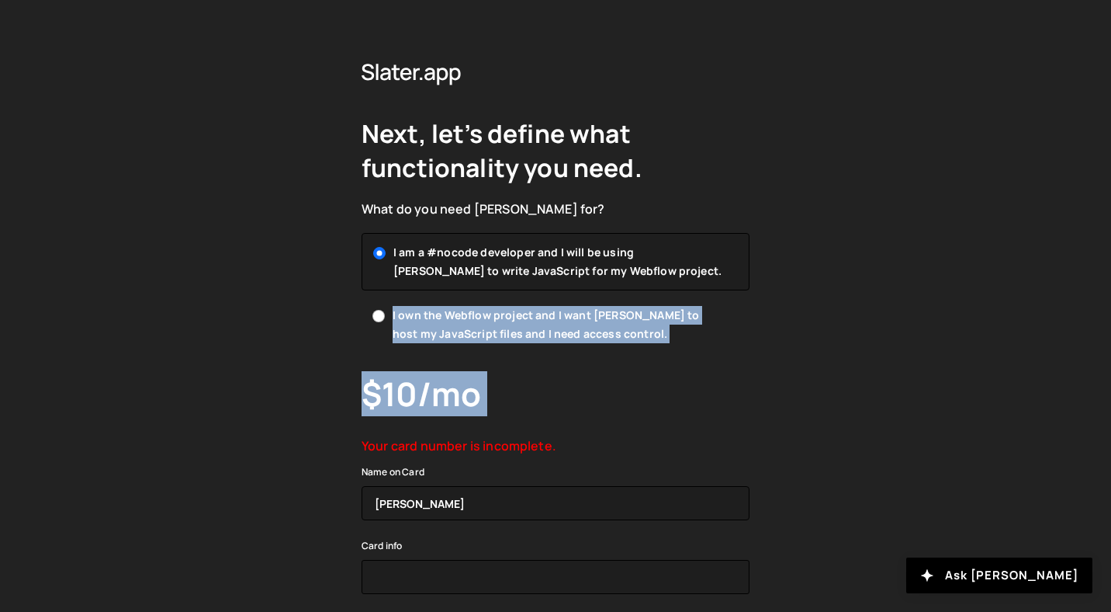
click at [438, 322] on span "I own the Webflow project and I want [PERSON_NAME] to host my JavaScript files …" at bounding box center [559, 324] width 332 height 37
click at [385, 322] on input "I own the Webflow project and I want [PERSON_NAME] to host my JavaScript files …" at bounding box center [379, 316] width 12 height 12
radio input "true"
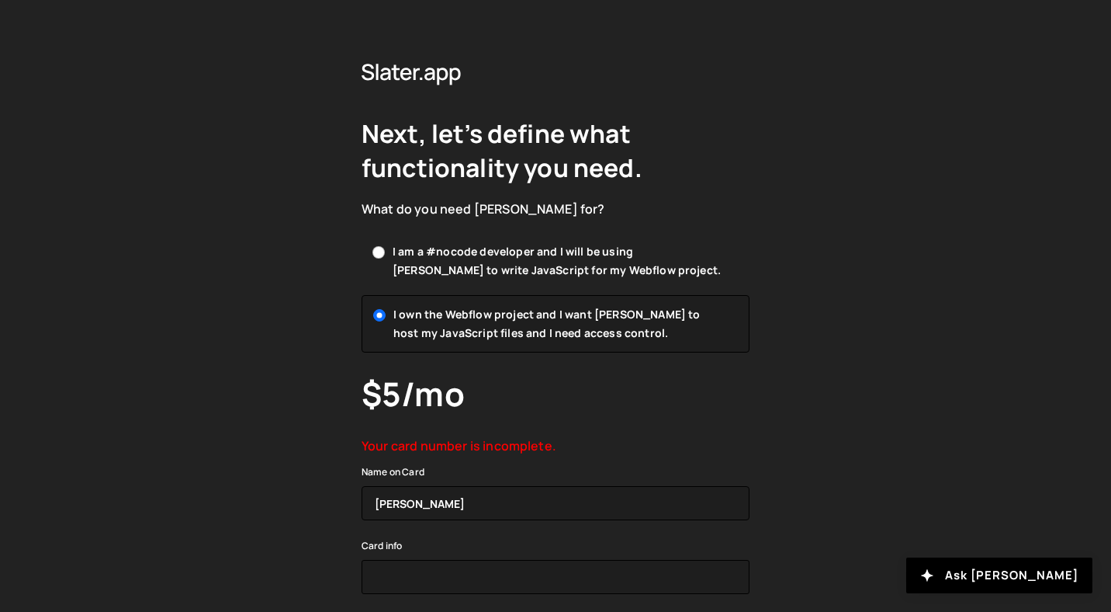
click at [439, 255] on span "I am a #nocode developer and I will be using [PERSON_NAME] to write JavaScript …" at bounding box center [559, 260] width 332 height 37
click at [385, 255] on input "I am a #nocode developer and I will be using [PERSON_NAME] to write JavaScript …" at bounding box center [379, 252] width 12 height 12
radio input "true"
click at [440, 307] on span "I own the Webflow project and I want [PERSON_NAME] to host my JavaScript files …" at bounding box center [559, 324] width 332 height 37
click at [385, 310] on input "I own the Webflow project and I want [PERSON_NAME] to host my JavaScript files …" at bounding box center [379, 316] width 12 height 12
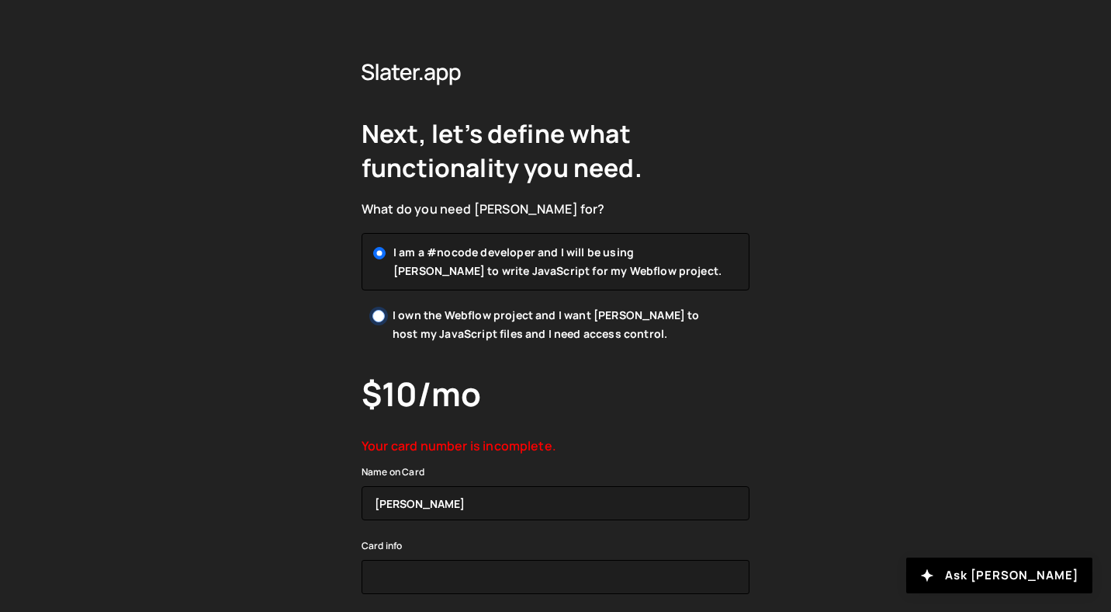
radio input "true"
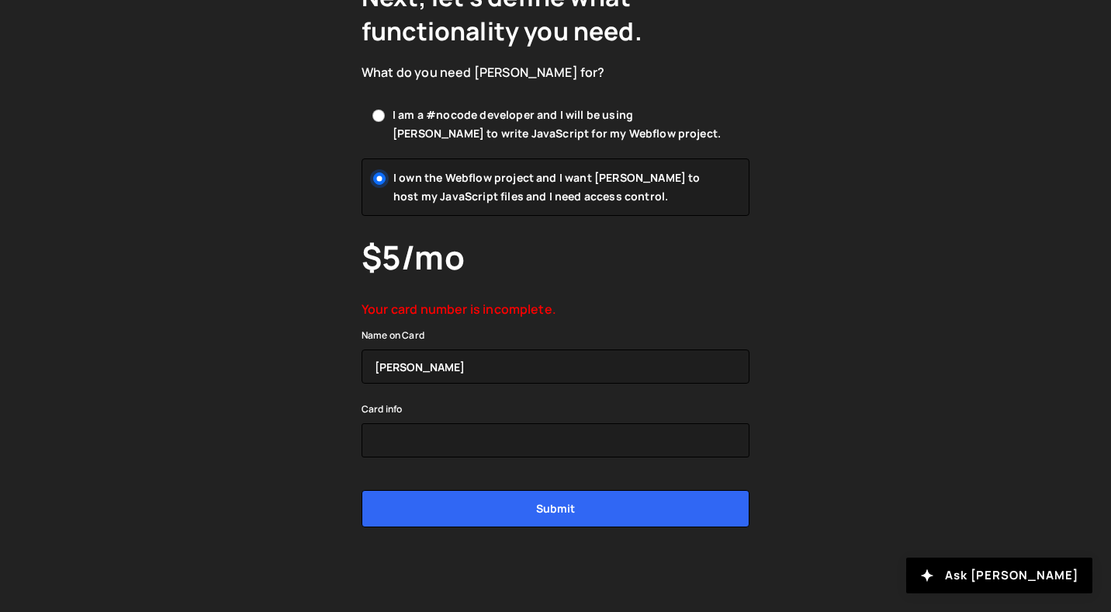
scroll to position [140, 0]
